Goal: Information Seeking & Learning: Learn about a topic

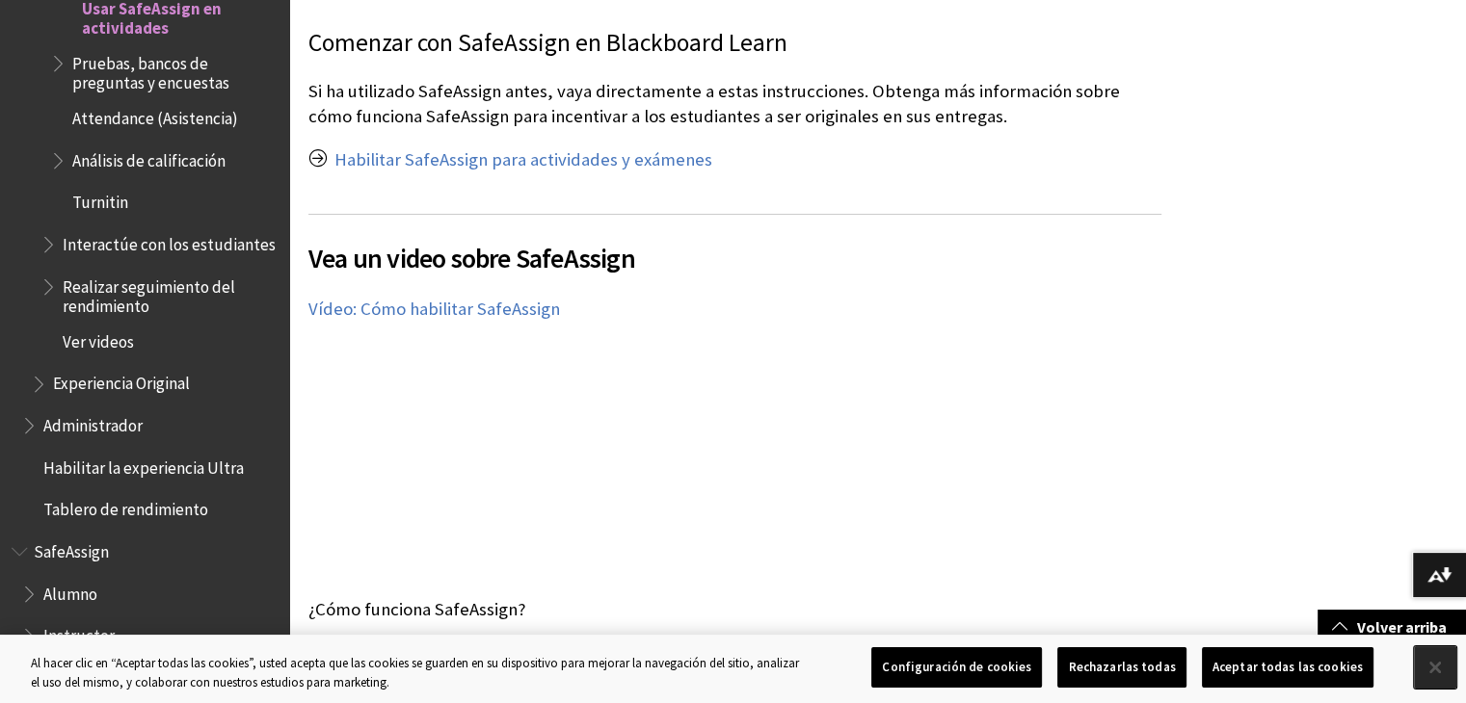
click at [1438, 678] on button "Cerrar" at bounding box center [1435, 668] width 42 height 42
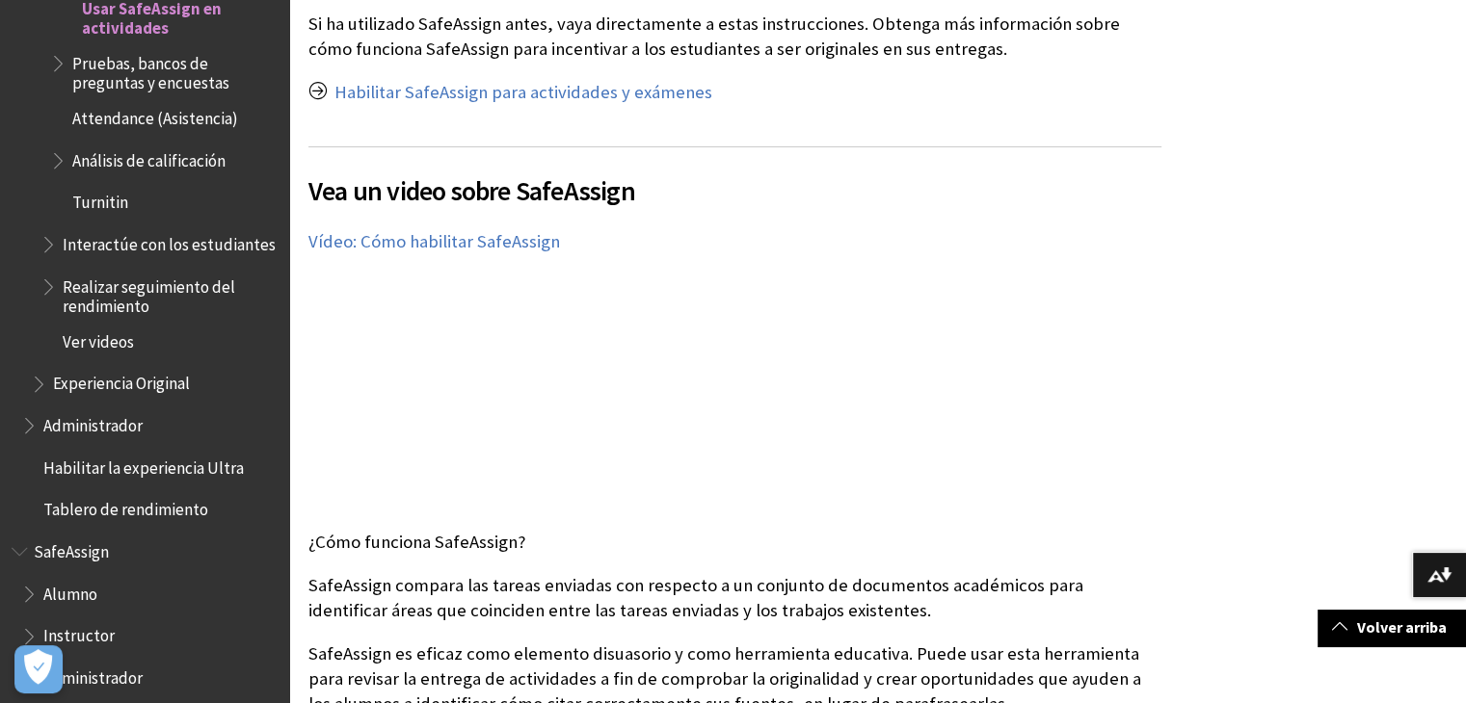
scroll to position [578, 0]
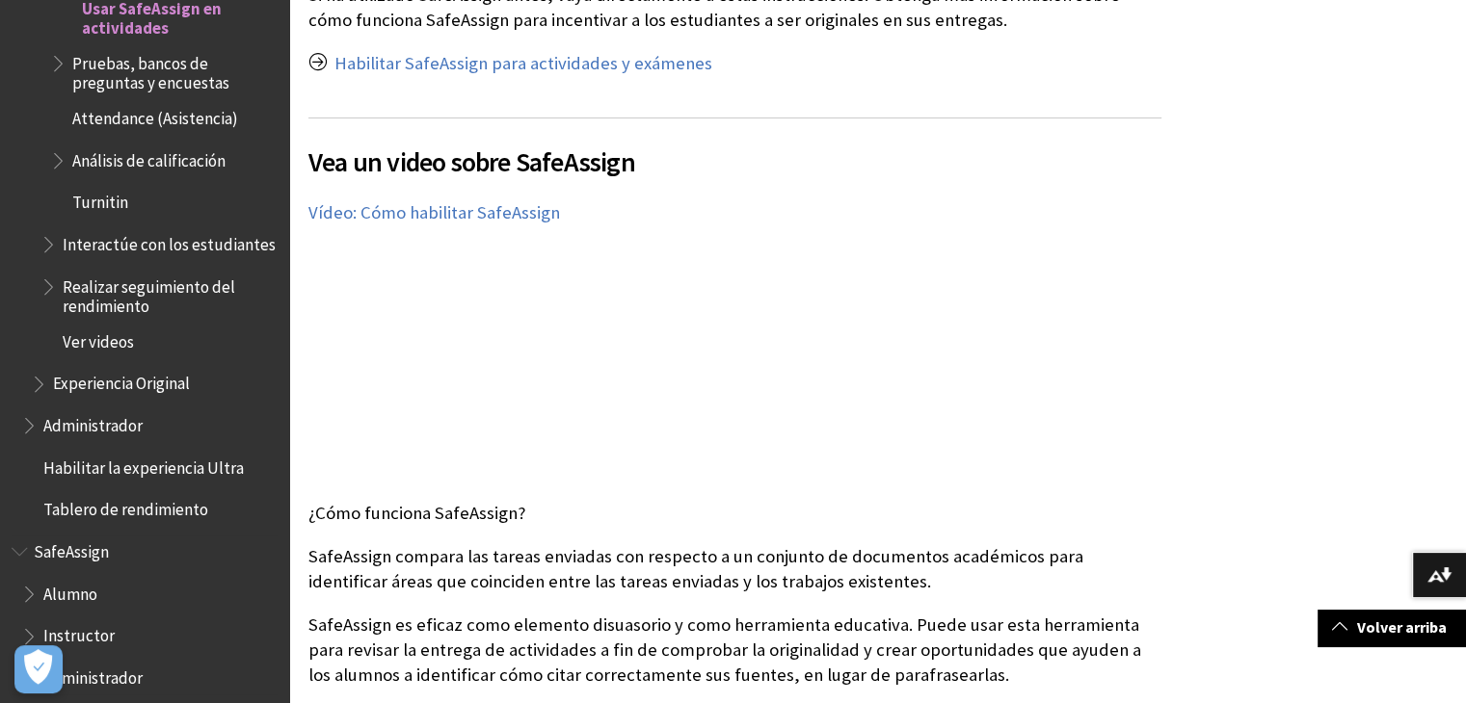
click at [81, 591] on span "Alumno" at bounding box center [149, 594] width 256 height 33
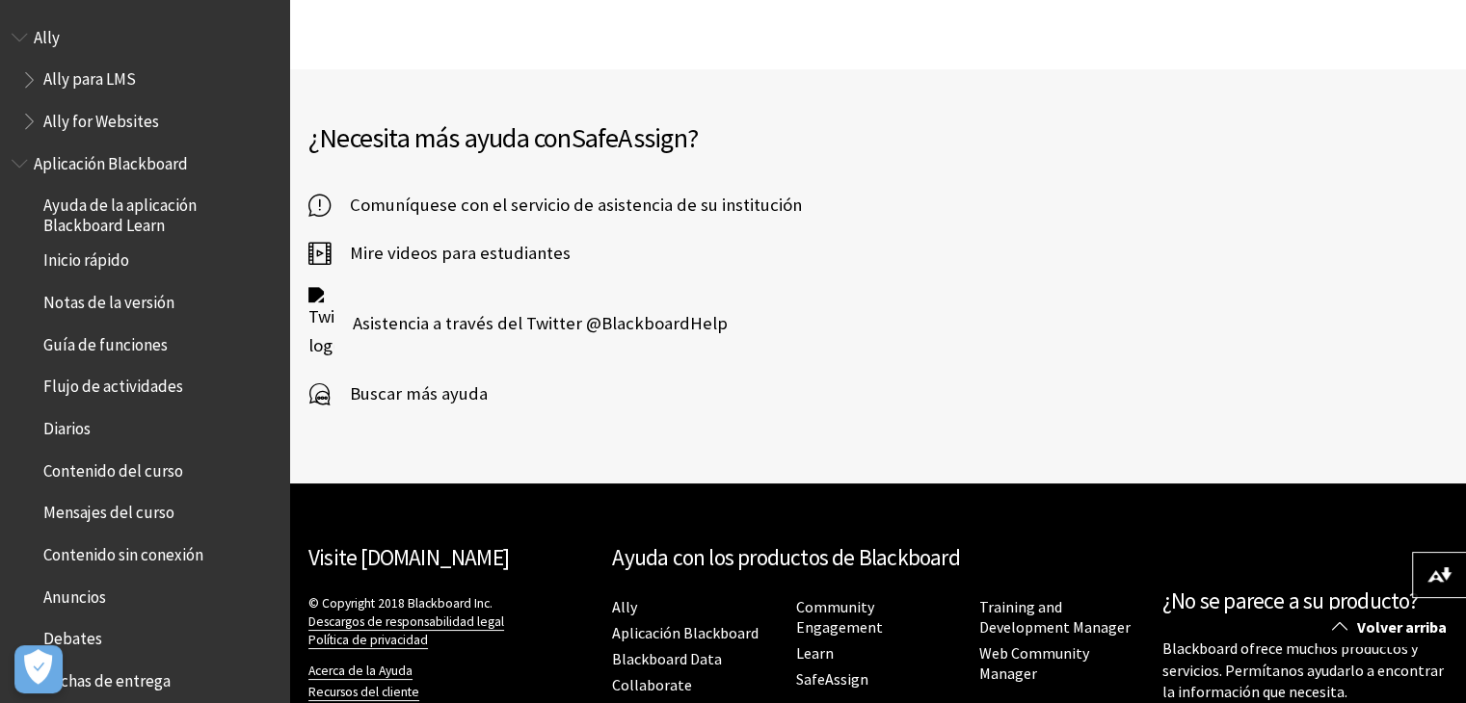
click at [1037, 226] on div "¿Necesita más ayuda con SafeAssign ? Comuníquese con el servicio de asistencia …" at bounding box center [877, 276] width 1177 height 414
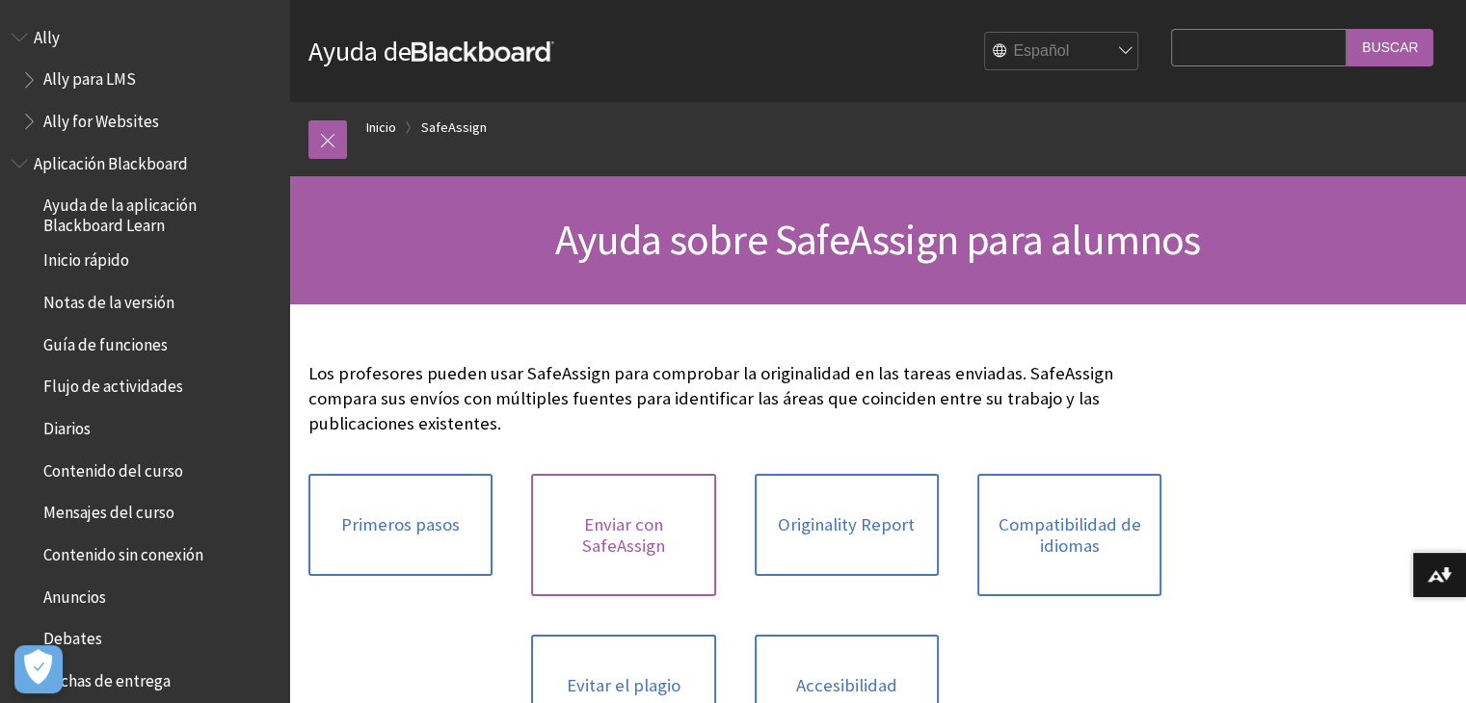
click at [635, 544] on link "Enviar con SafeAssign" at bounding box center [623, 535] width 184 height 122
click at [826, 525] on link "Originality Report" at bounding box center [847, 525] width 184 height 102
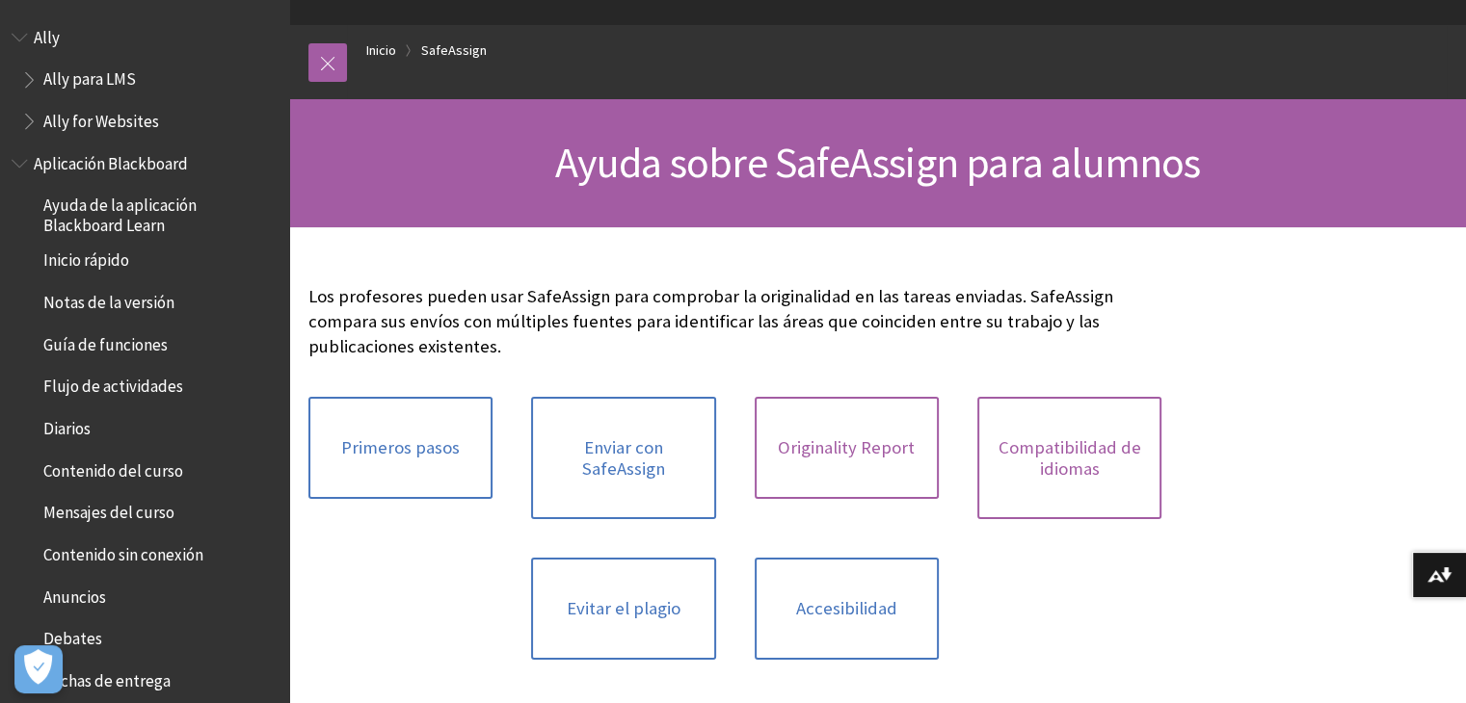
scroll to position [193, 0]
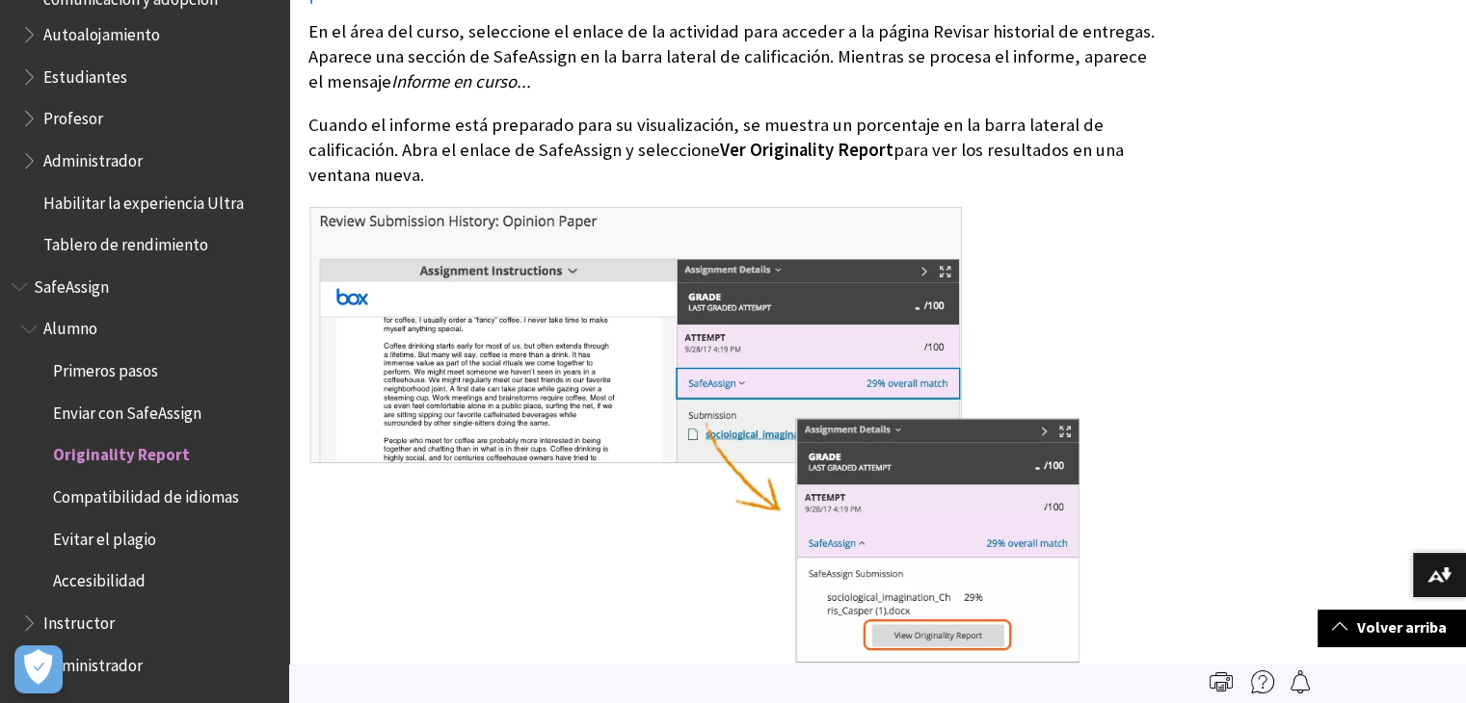
click at [61, 288] on span "SafeAssign" at bounding box center [71, 284] width 75 height 26
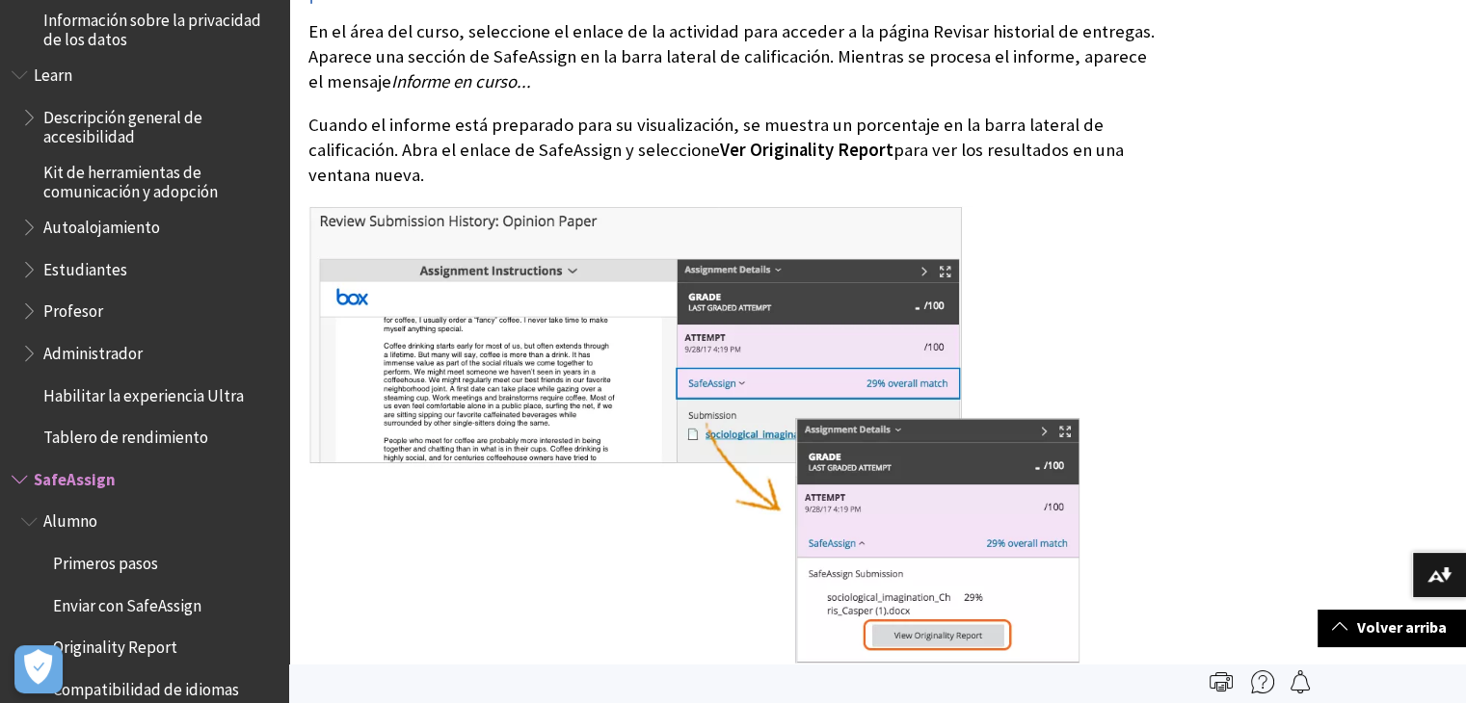
scroll to position [1480, 0]
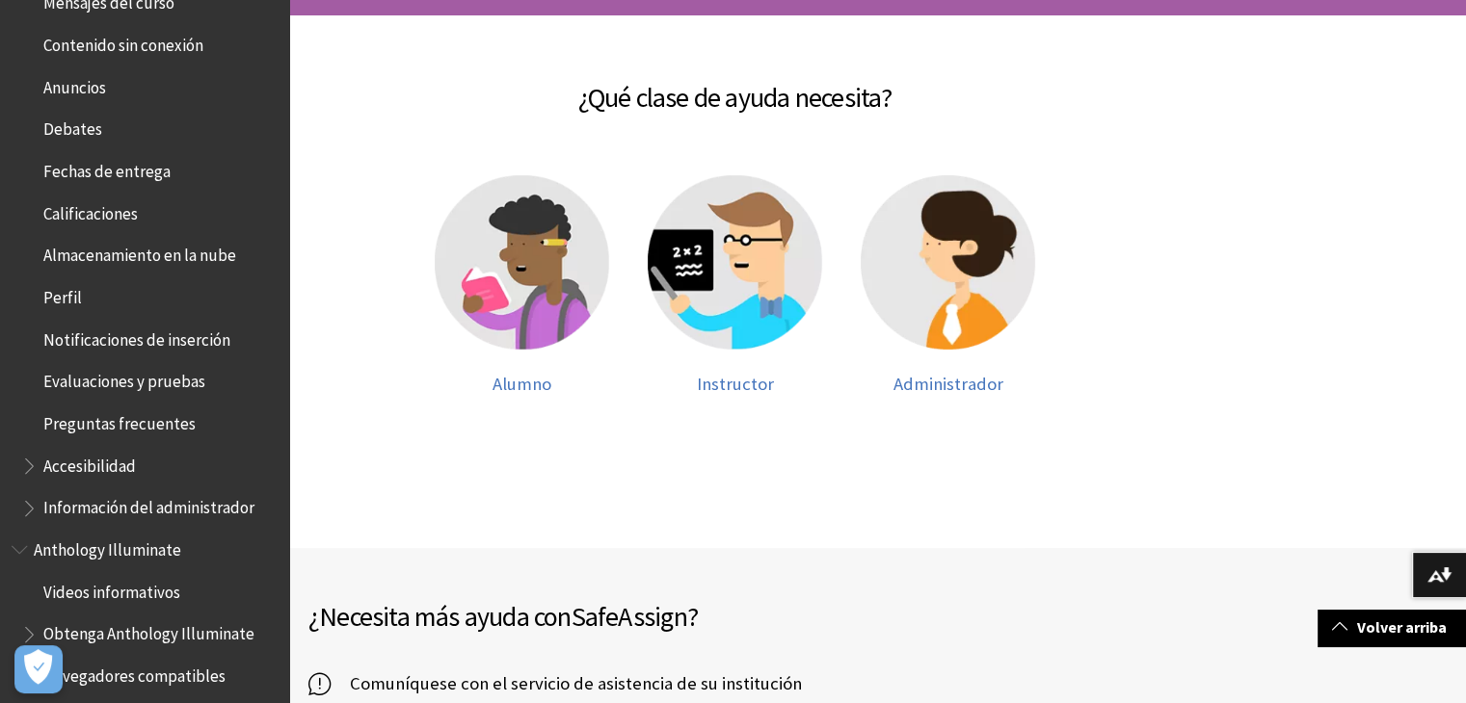
scroll to position [491, 0]
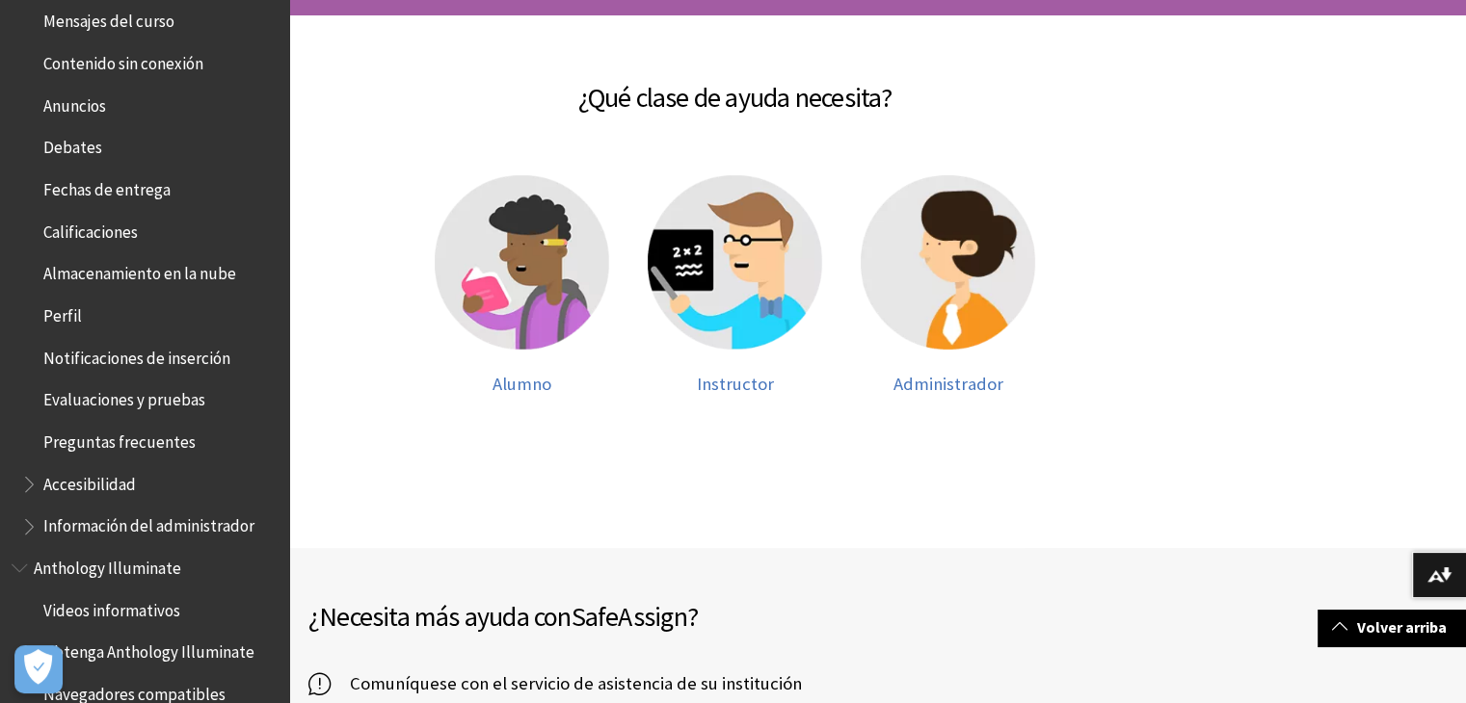
click at [111, 478] on span "Accesibilidad" at bounding box center [89, 481] width 93 height 26
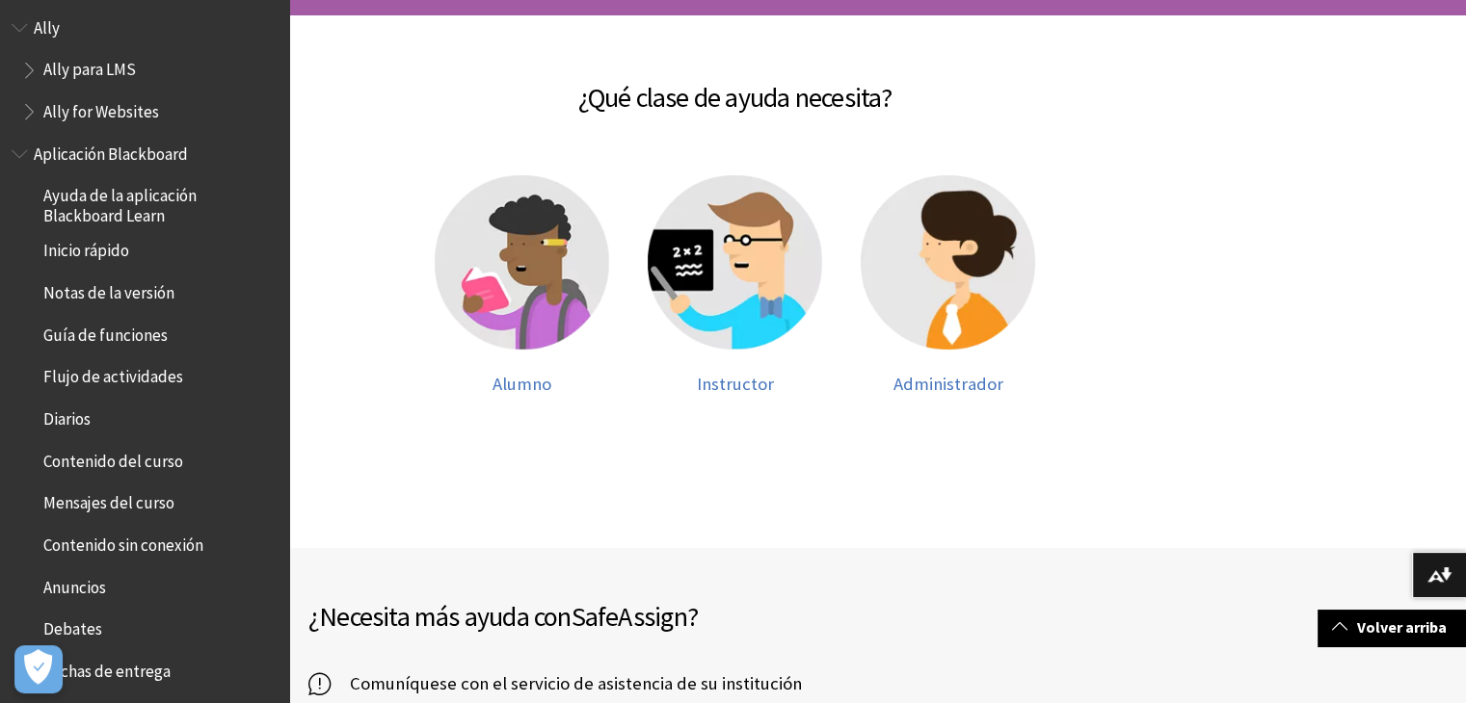
scroll to position [0, 0]
